Goal: Information Seeking & Learning: Compare options

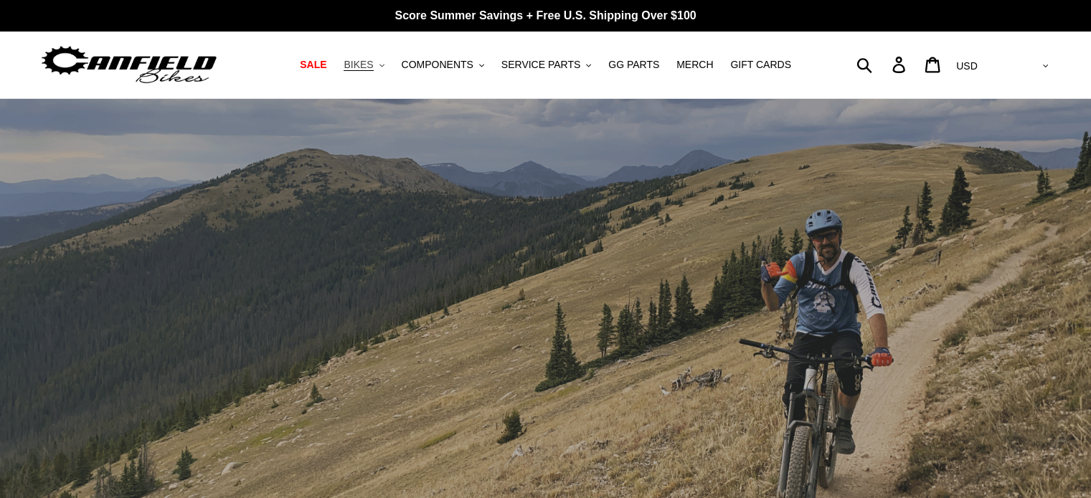
click at [373, 65] on span "BIKES" at bounding box center [357, 65] width 29 height 12
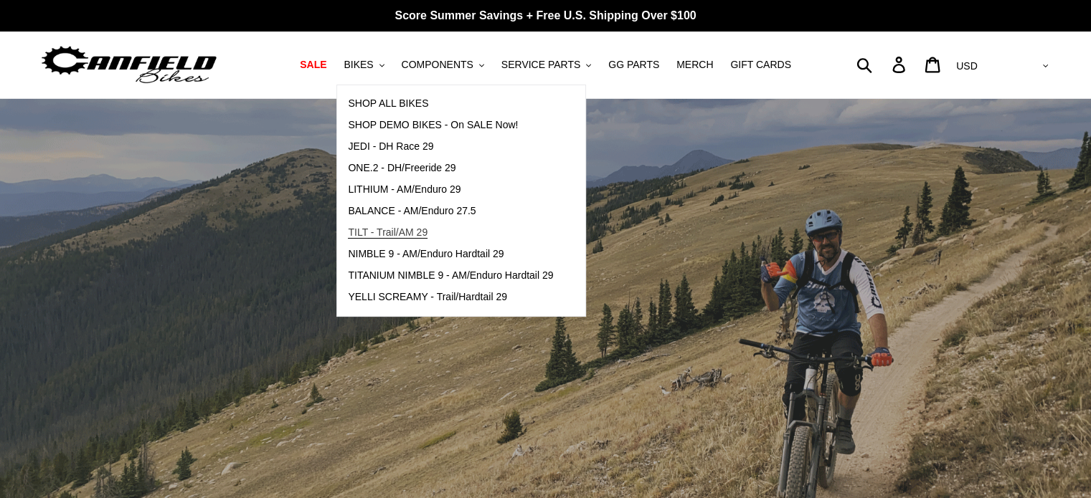
click at [410, 229] on span "TILT - Trail/AM 29" at bounding box center [388, 233] width 80 height 12
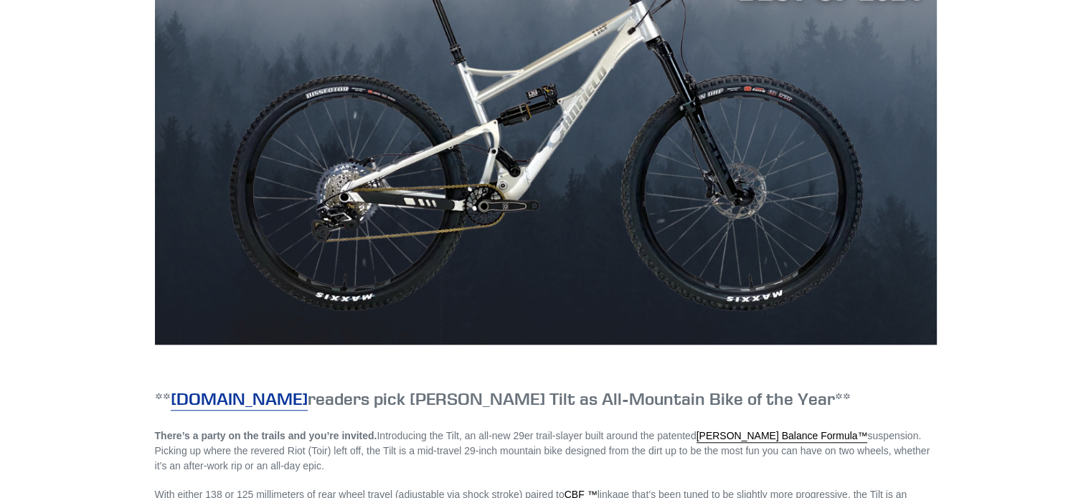
scroll to position [1230, 0]
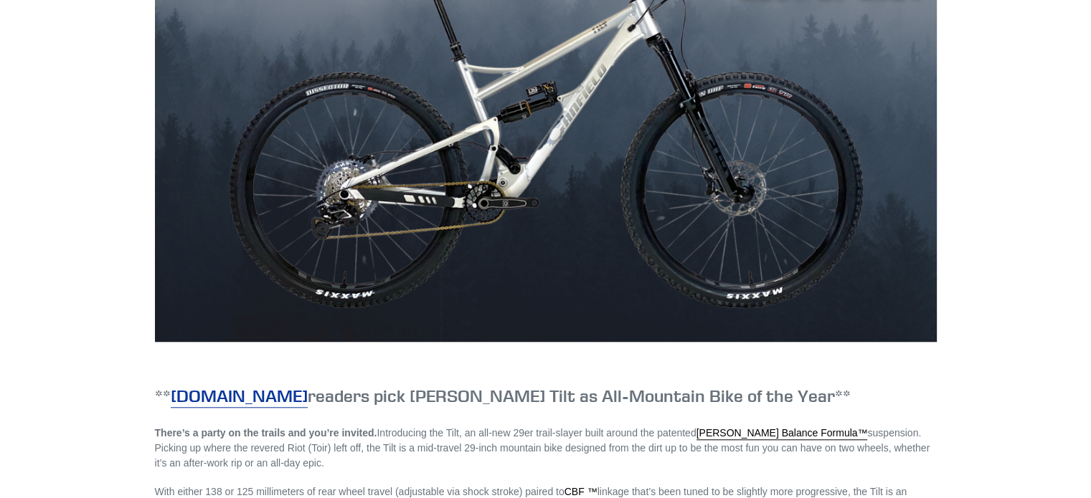
click at [264, 397] on link "Singletracks.com" at bounding box center [239, 396] width 137 height 23
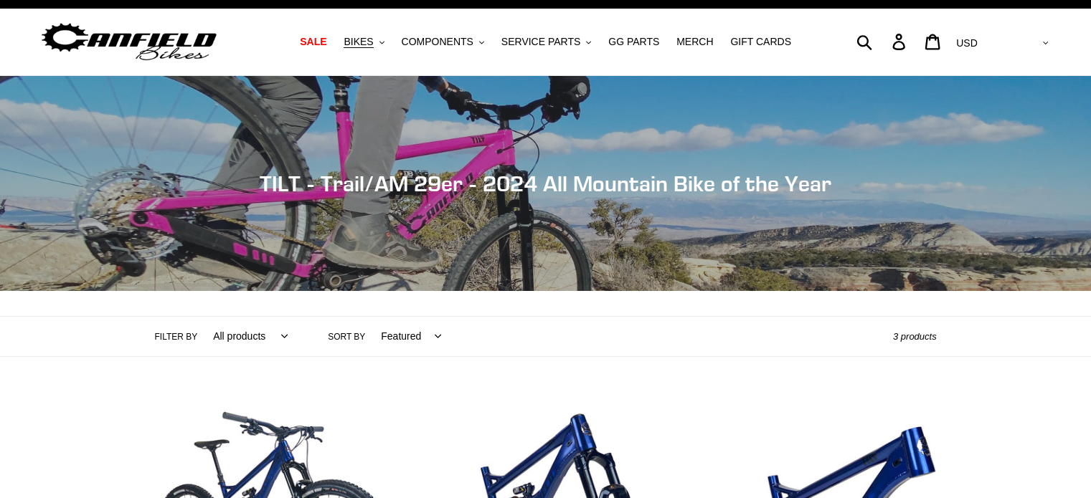
scroll to position [0, 0]
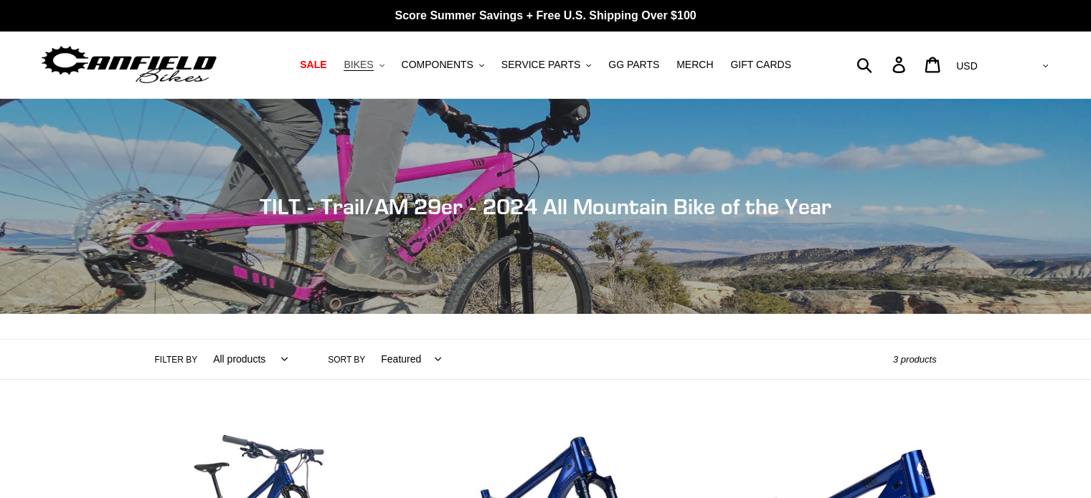
click at [373, 67] on span "BIKES" at bounding box center [357, 65] width 29 height 12
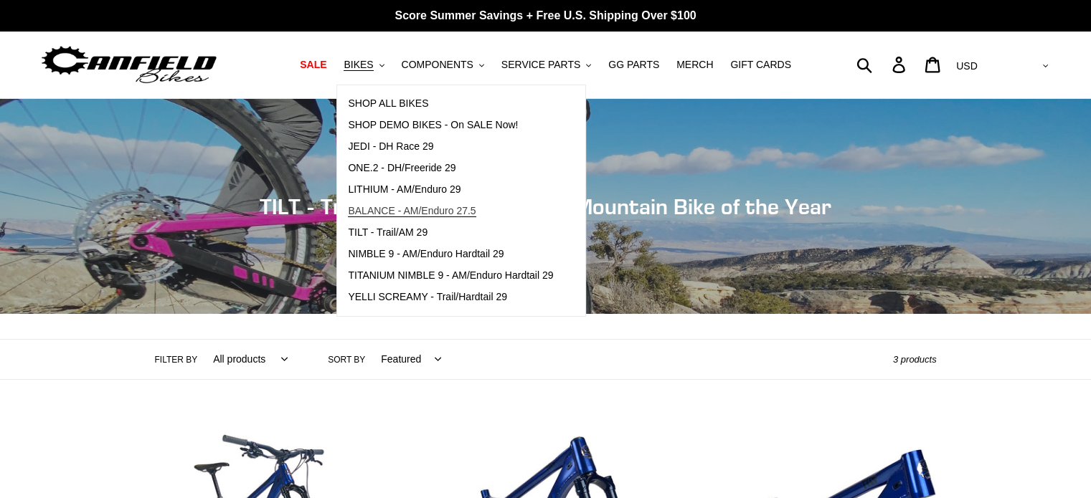
click at [442, 212] on span "BALANCE - AM/Enduro 27.5" at bounding box center [412, 211] width 128 height 12
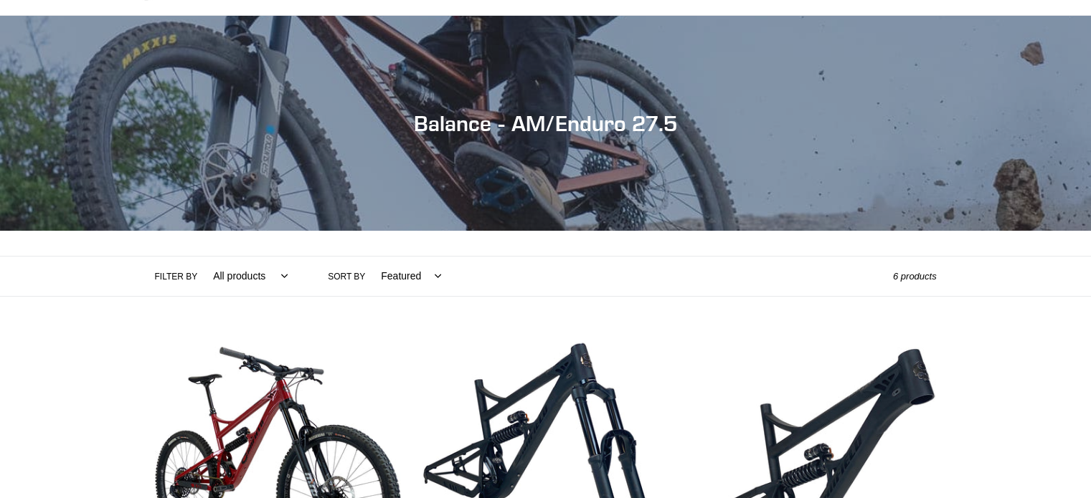
scroll to position [79, 0]
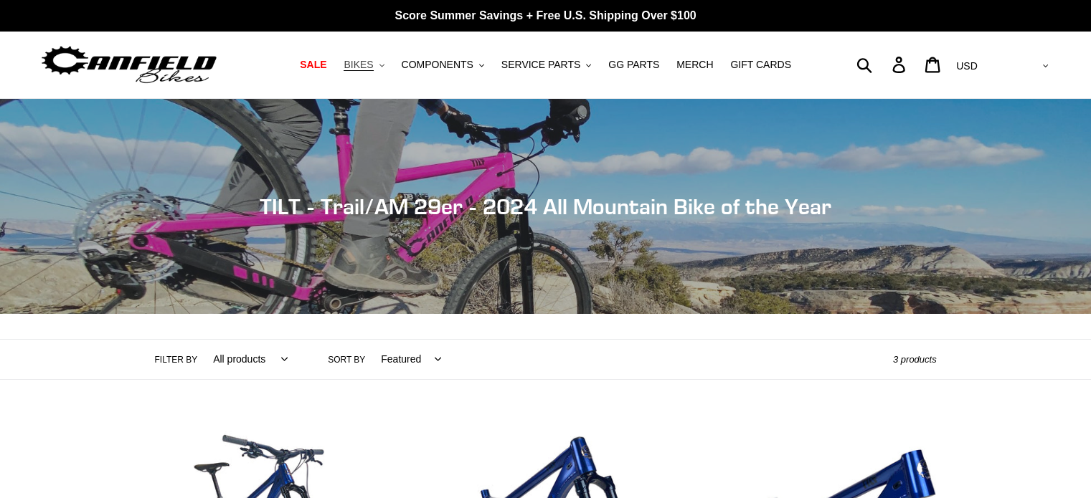
click at [370, 62] on span "BIKES" at bounding box center [357, 65] width 29 height 12
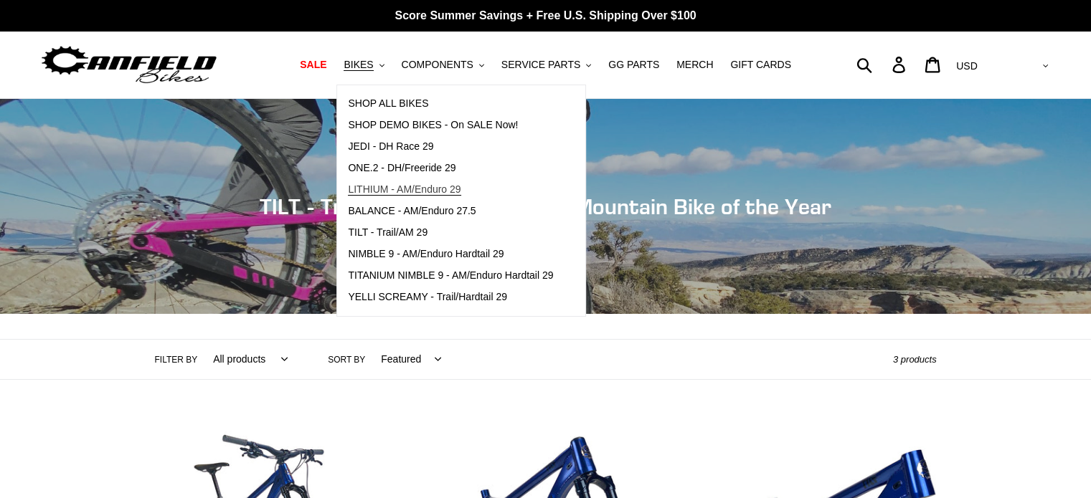
click at [417, 193] on span "LITHIUM - AM/Enduro 29" at bounding box center [404, 190] width 113 height 12
